Goal: Task Accomplishment & Management: Manage account settings

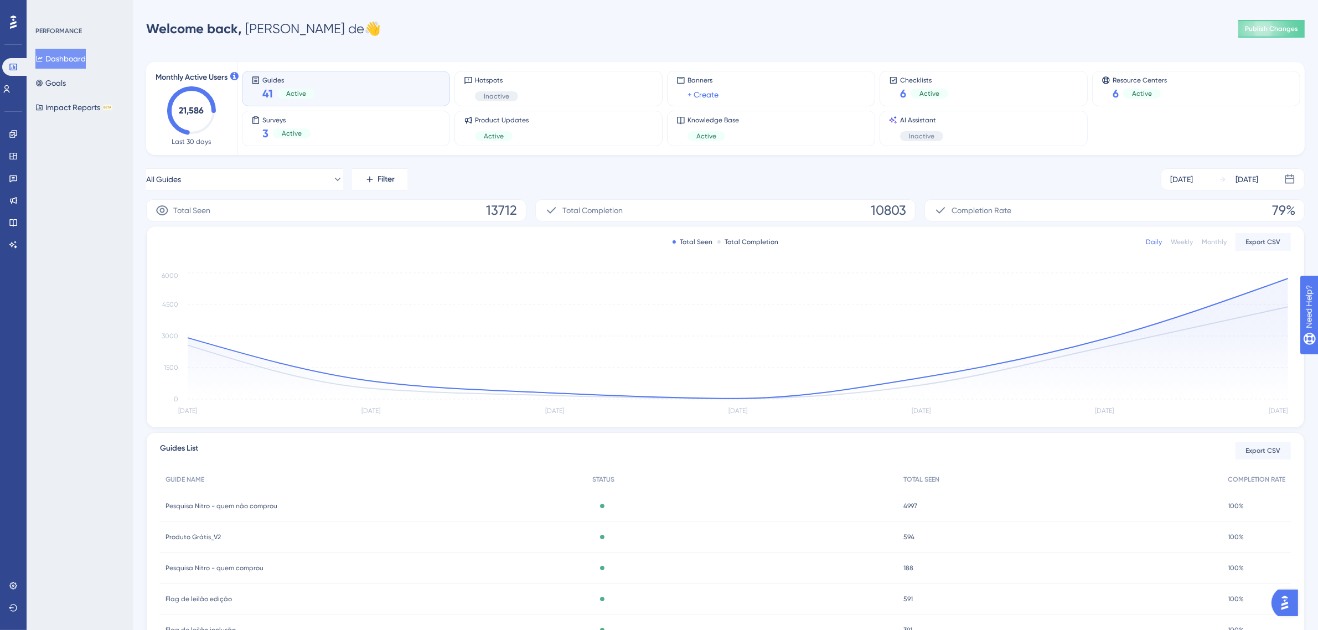
click at [460, 531] on div "Produto Grátis_V2 Produto Grátis_V2" at bounding box center [373, 536] width 427 height 31
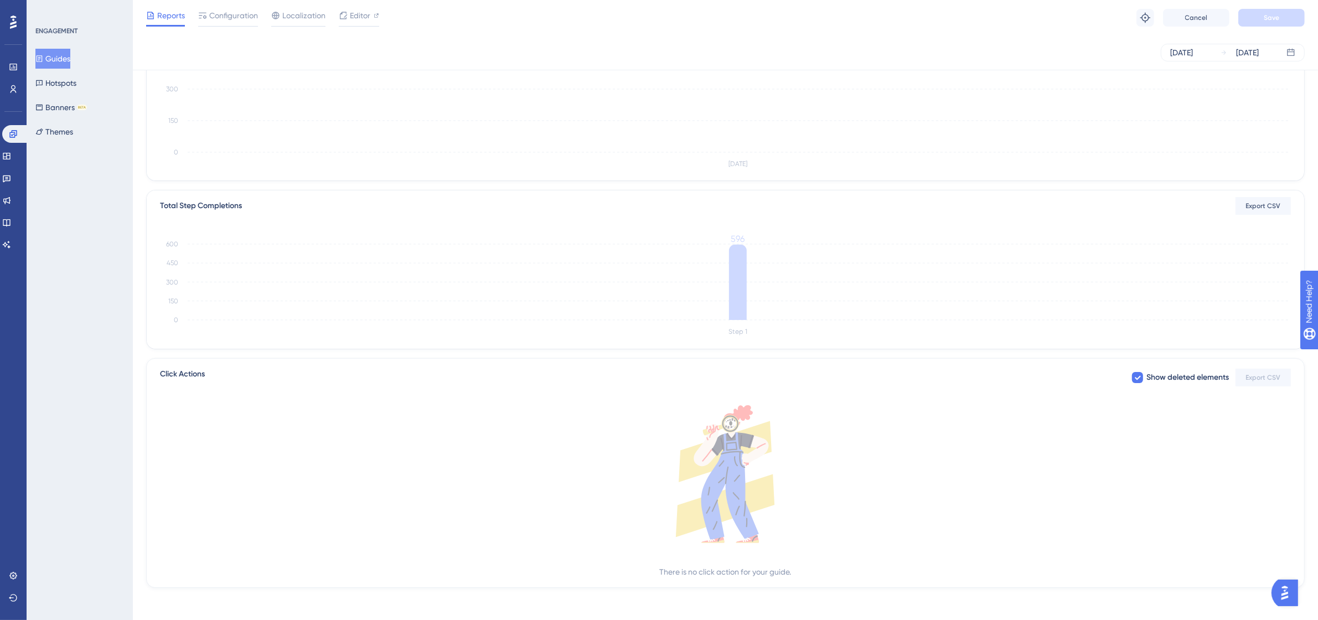
scroll to position [153, 0]
drag, startPoint x: 699, startPoint y: 567, endPoint x: 757, endPoint y: 569, distance: 58.7
click at [757, 570] on div "There is no click action for your guide." at bounding box center [726, 568] width 132 height 13
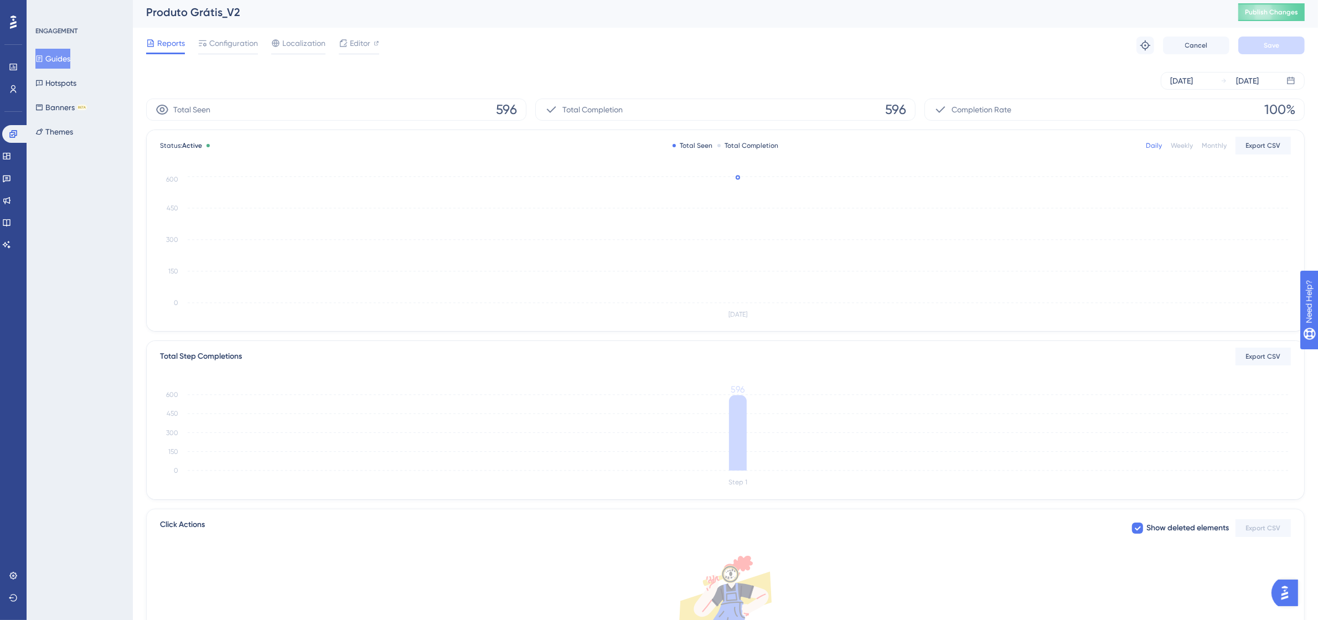
scroll to position [0, 0]
click at [237, 45] on span "Configuration" at bounding box center [233, 46] width 49 height 13
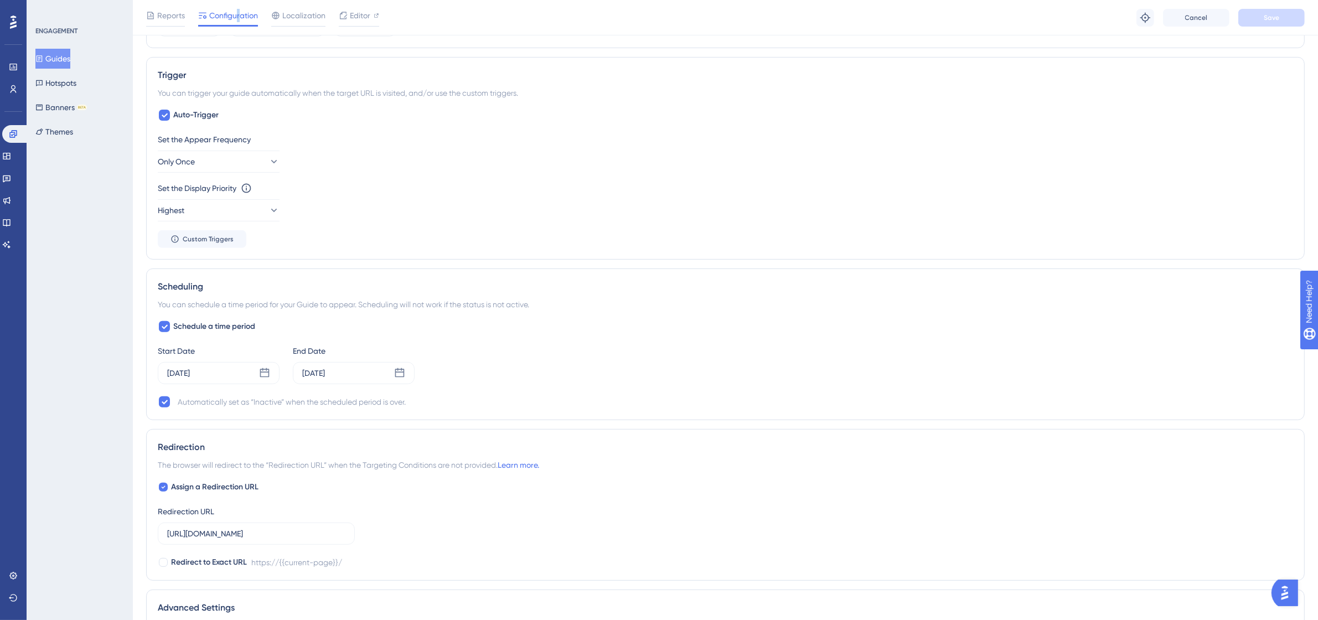
scroll to position [623, 0]
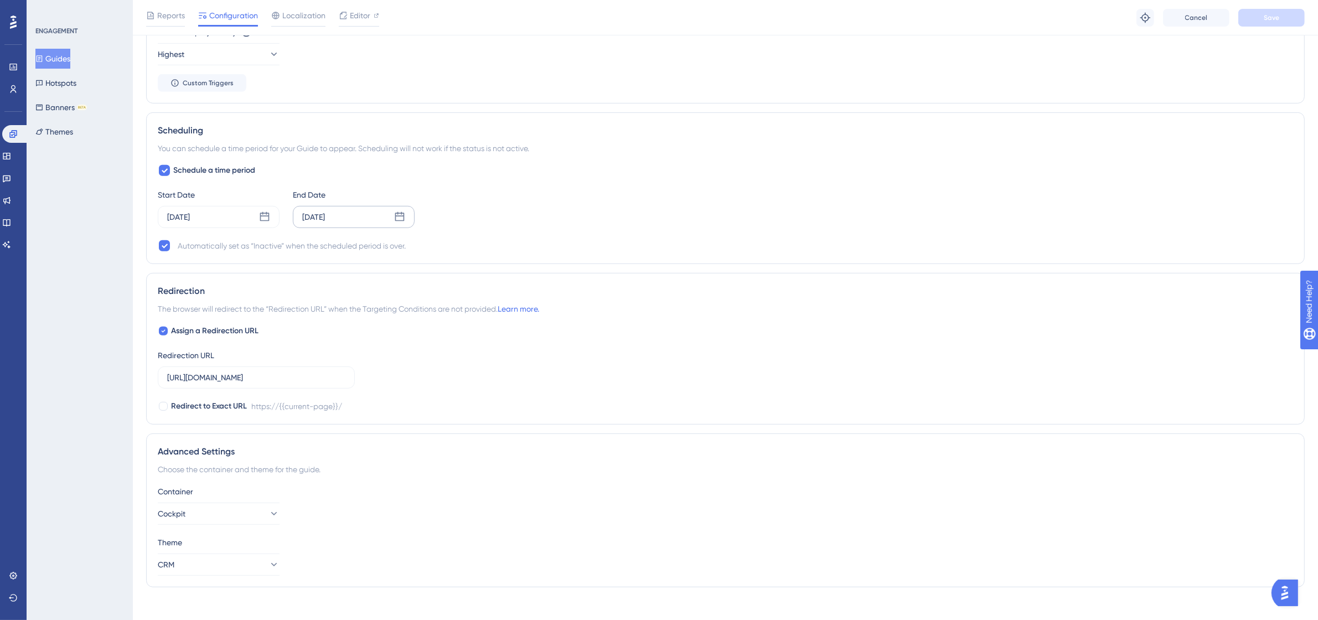
click at [367, 216] on div "[DATE]" at bounding box center [354, 217] width 122 height 22
click at [316, 399] on button "30" at bounding box center [321, 398] width 19 height 19
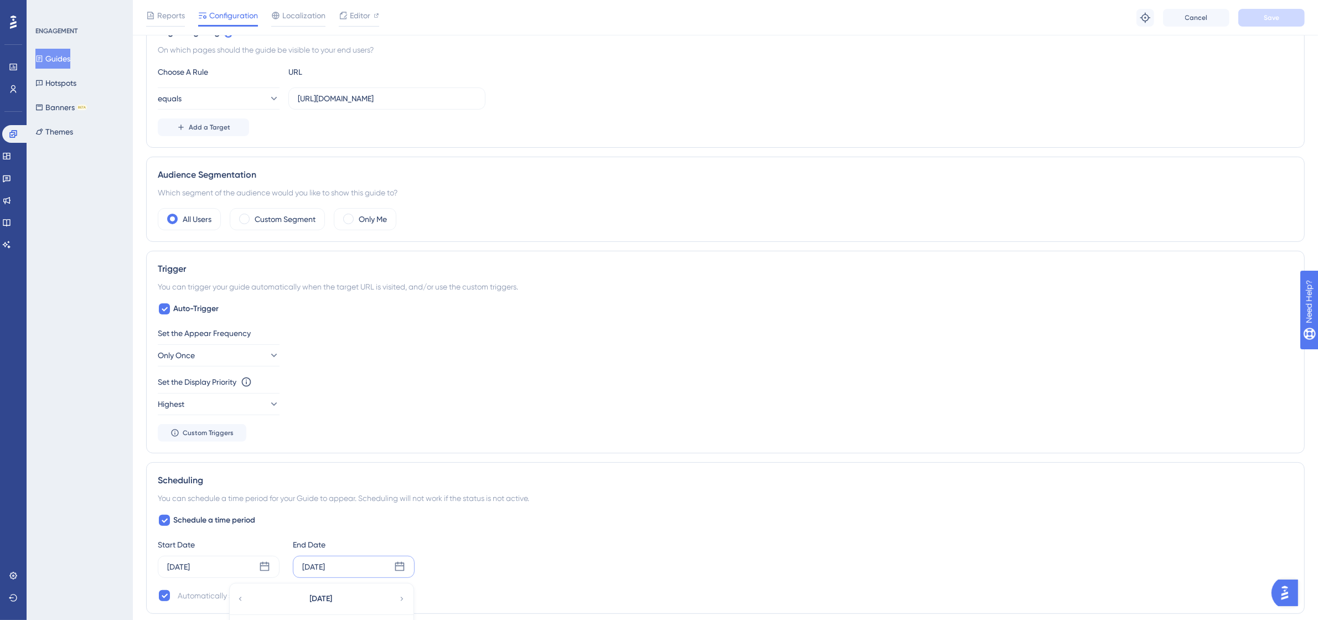
scroll to position [138, 0]
